Goal: Check status

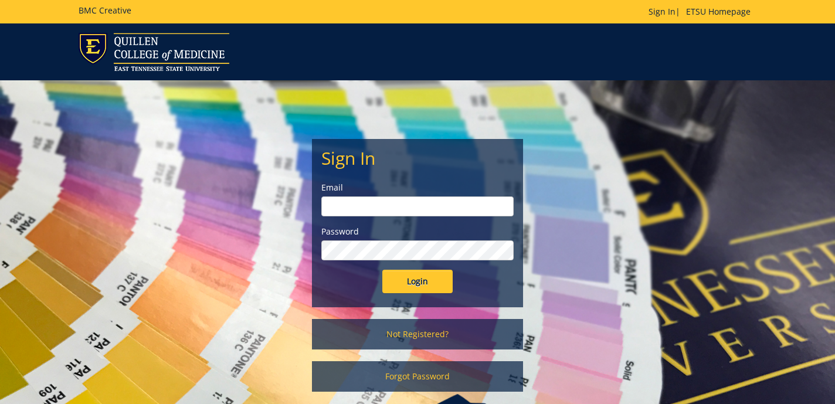
type input "[EMAIL_ADDRESS][DOMAIN_NAME]"
click at [423, 280] on input "Login" at bounding box center [417, 281] width 70 height 23
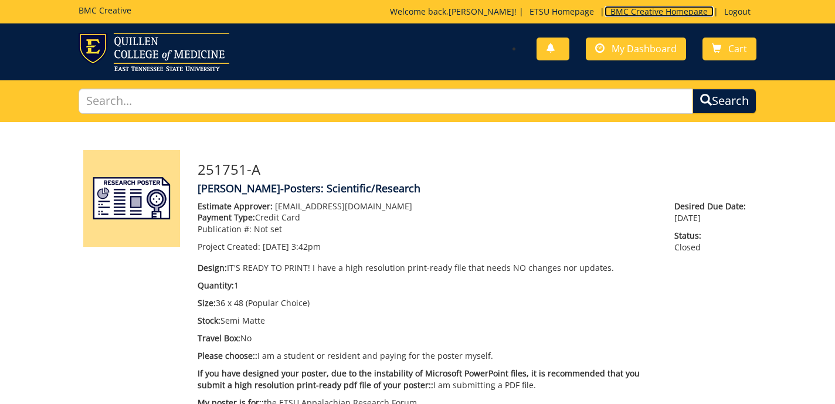
click at [663, 12] on link "BMC Creative Homepage" at bounding box center [659, 11] width 109 height 11
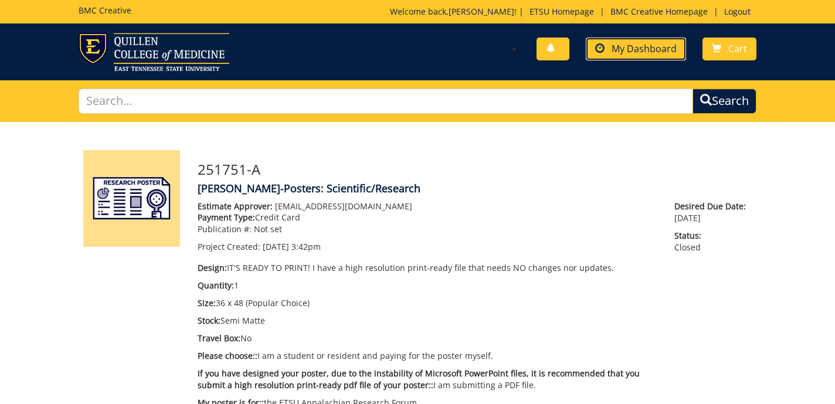
click at [629, 52] on span "My Dashboard" at bounding box center [644, 48] width 65 height 13
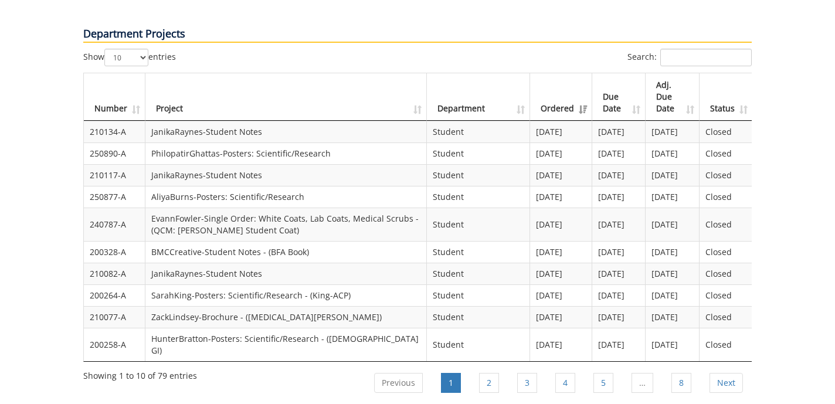
scroll to position [910, 0]
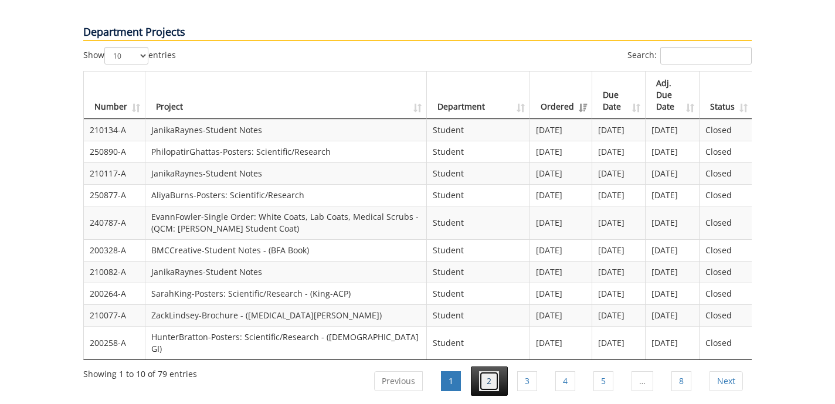
click at [494, 371] on link "2" at bounding box center [489, 381] width 20 height 20
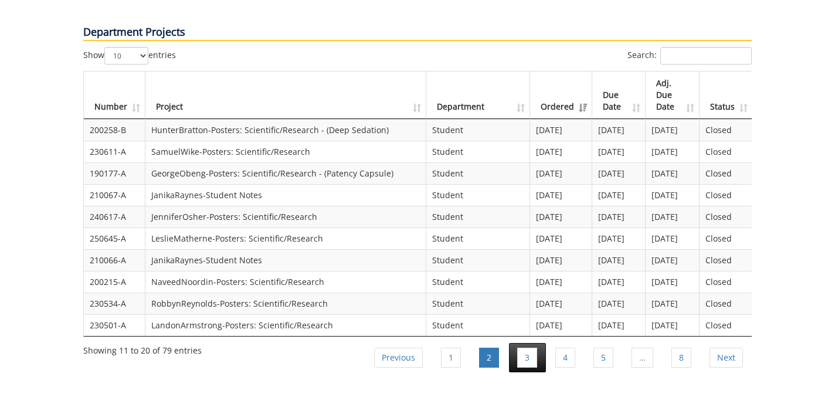
click at [517, 343] on li "3" at bounding box center [527, 357] width 37 height 29
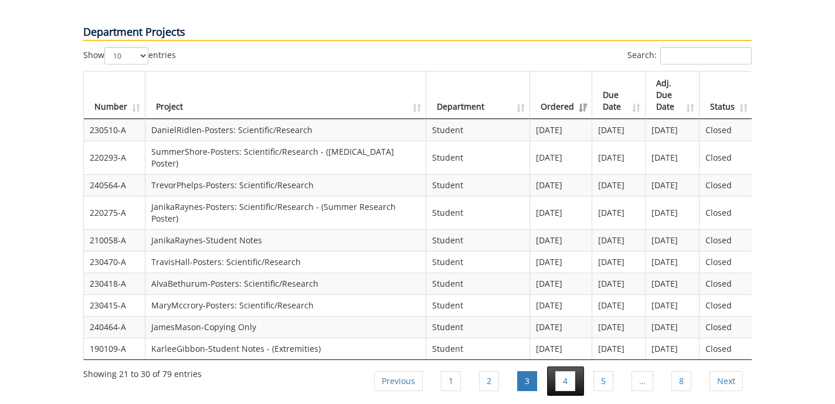
click at [551, 367] on li "4" at bounding box center [565, 381] width 37 height 29
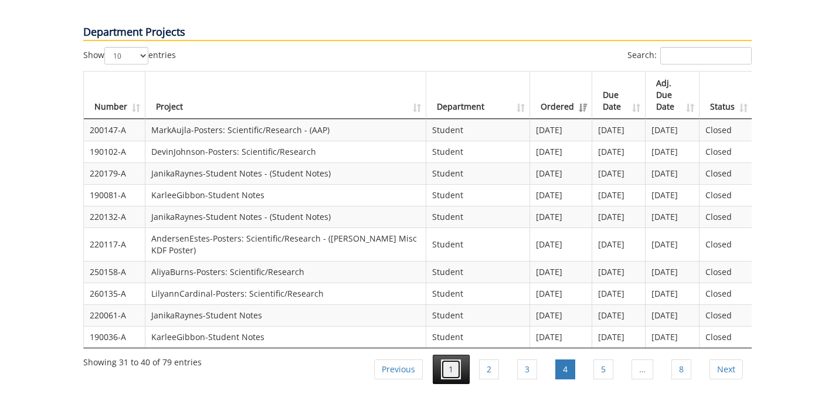
click at [455, 360] on link "1" at bounding box center [451, 370] width 20 height 20
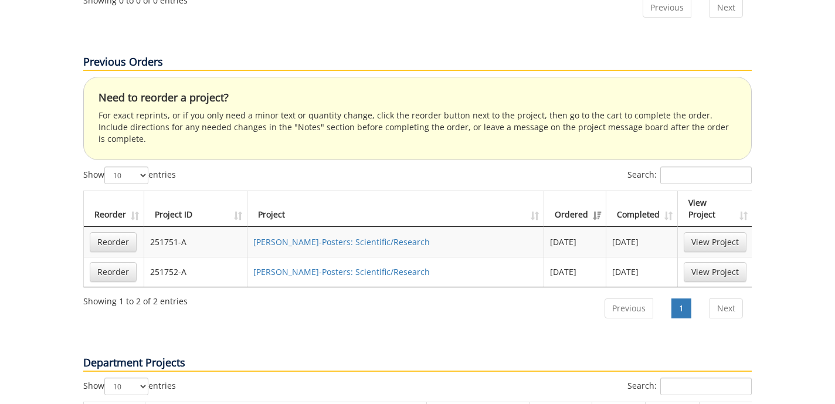
scroll to position [574, 0]
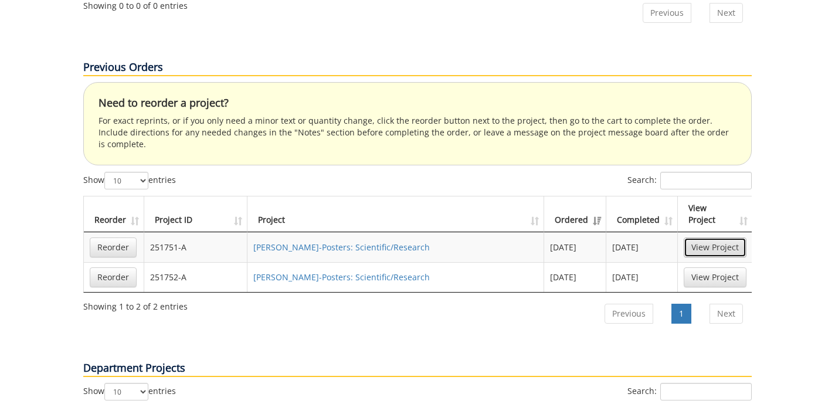
click at [720, 238] on link "View Project" at bounding box center [715, 248] width 63 height 20
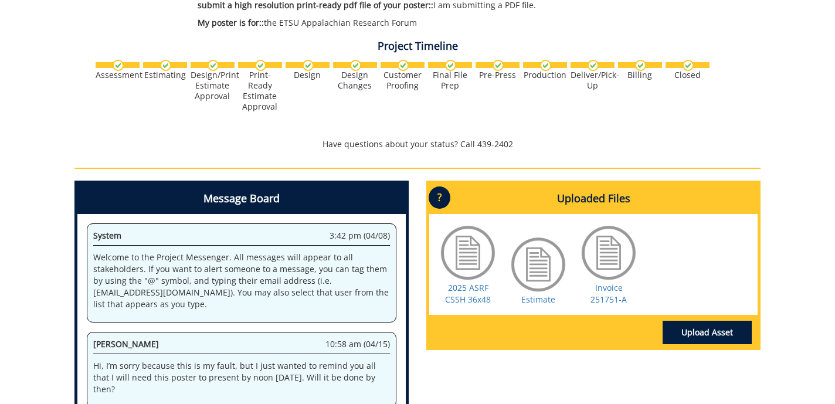
scroll to position [49, 0]
